Goal: Task Accomplishment & Management: Use online tool/utility

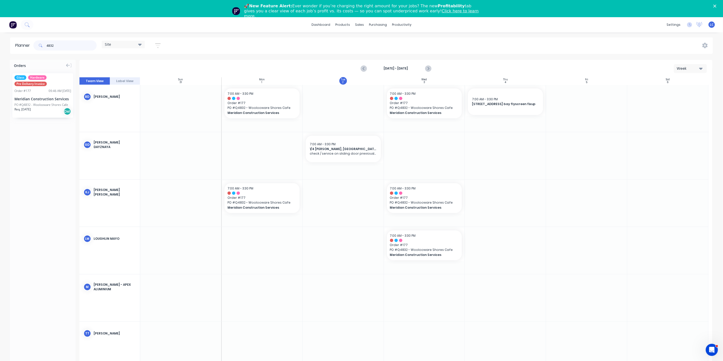
drag, startPoint x: 55, startPoint y: 44, endPoint x: 33, endPoint y: 44, distance: 22.3
click at [33, 44] on div "4832 Site Save new view None (Default) edit Factory edit Office edit Site edit …" at bounding box center [99, 45] width 134 height 15
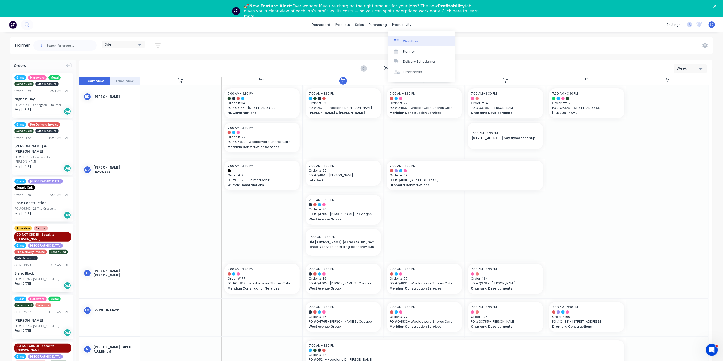
click at [411, 39] on div "Workflow" at bounding box center [410, 41] width 15 height 5
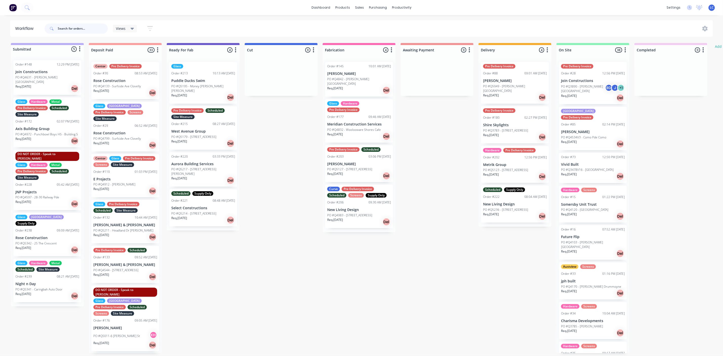
click at [81, 27] on input "text" at bounding box center [83, 29] width 50 height 10
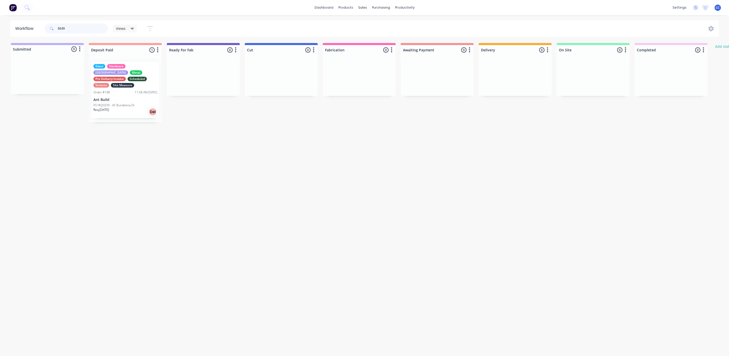
drag, startPoint x: 77, startPoint y: 28, endPoint x: 24, endPoint y: 28, distance: 52.4
click at [25, 28] on header "Workflow 5039 Views Save new view None (Default) edit Production edit Show/Hide…" at bounding box center [364, 28] width 709 height 16
type input "5341"
click at [55, 94] on div "Req. [DATE] Del" at bounding box center [47, 97] width 64 height 9
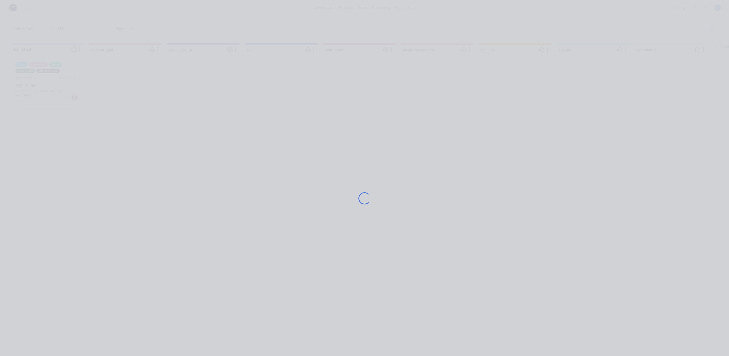
click at [55, 94] on div "Loading..." at bounding box center [364, 178] width 729 height 356
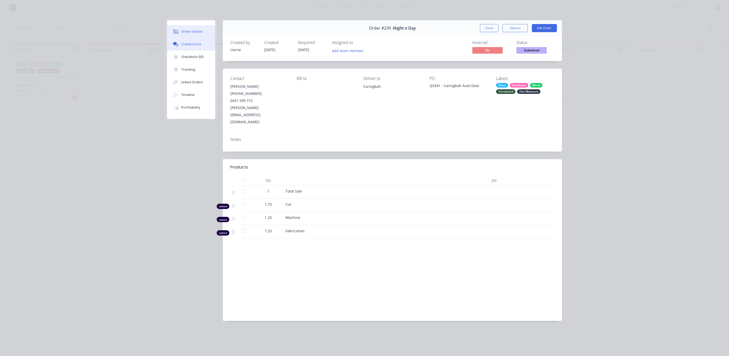
click at [187, 43] on div "Collaborate" at bounding box center [191, 44] width 20 height 5
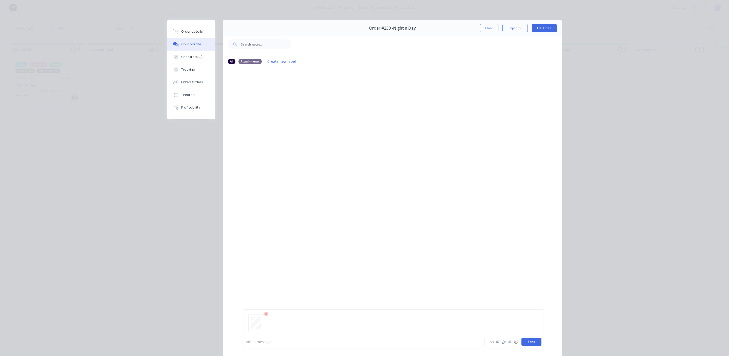
click at [533, 341] on button "Send" at bounding box center [531, 342] width 20 height 8
click at [187, 25] on button "Order details" at bounding box center [191, 31] width 48 height 13
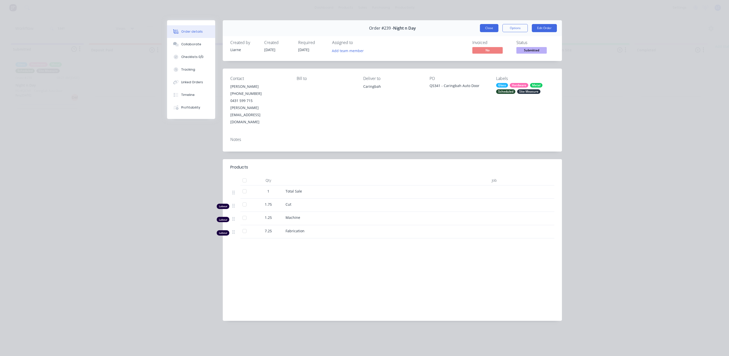
click at [487, 28] on button "Close" at bounding box center [489, 28] width 18 height 8
